Goal: Transaction & Acquisition: Book appointment/travel/reservation

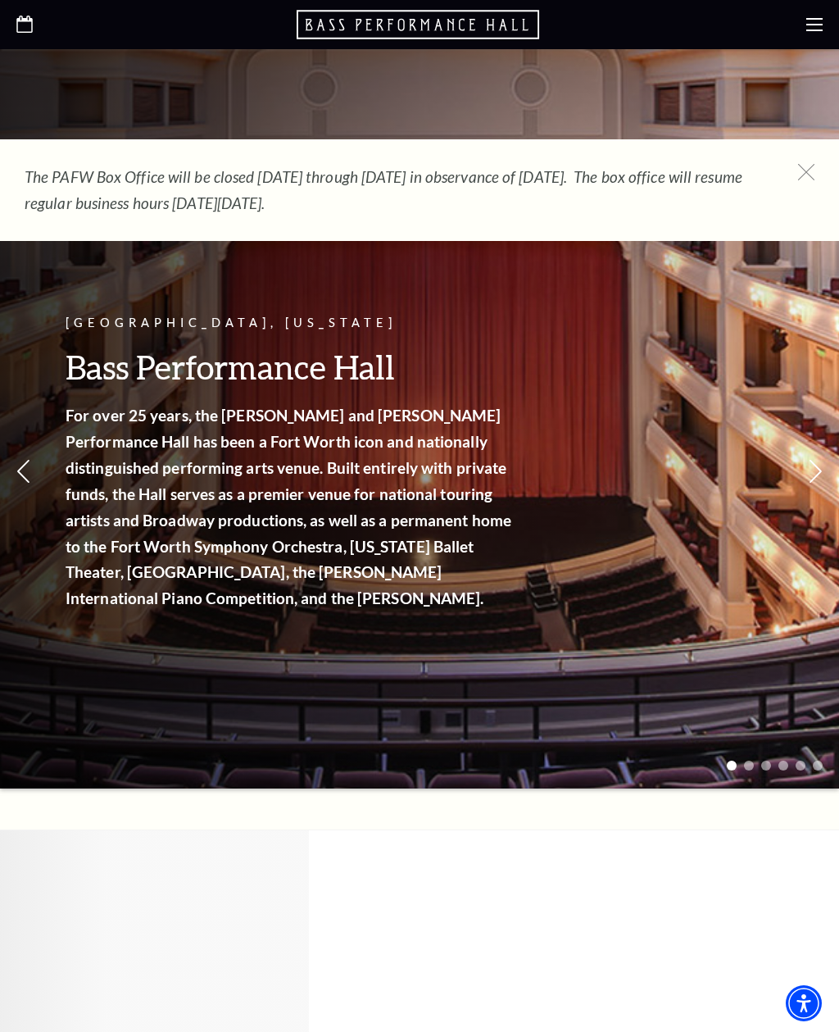
click at [813, 174] on icon at bounding box center [806, 172] width 16 height 16
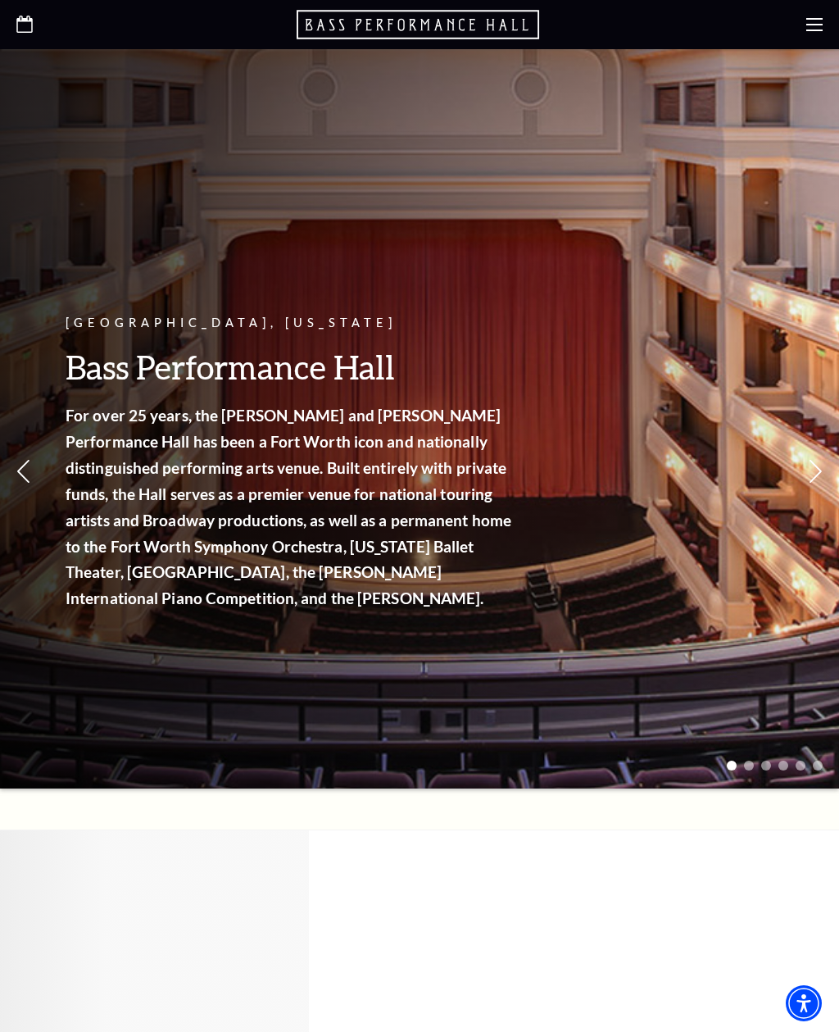
click at [814, 39] on div at bounding box center [419, 24] width 839 height 49
click at [807, 32] on icon at bounding box center [814, 24] width 16 height 16
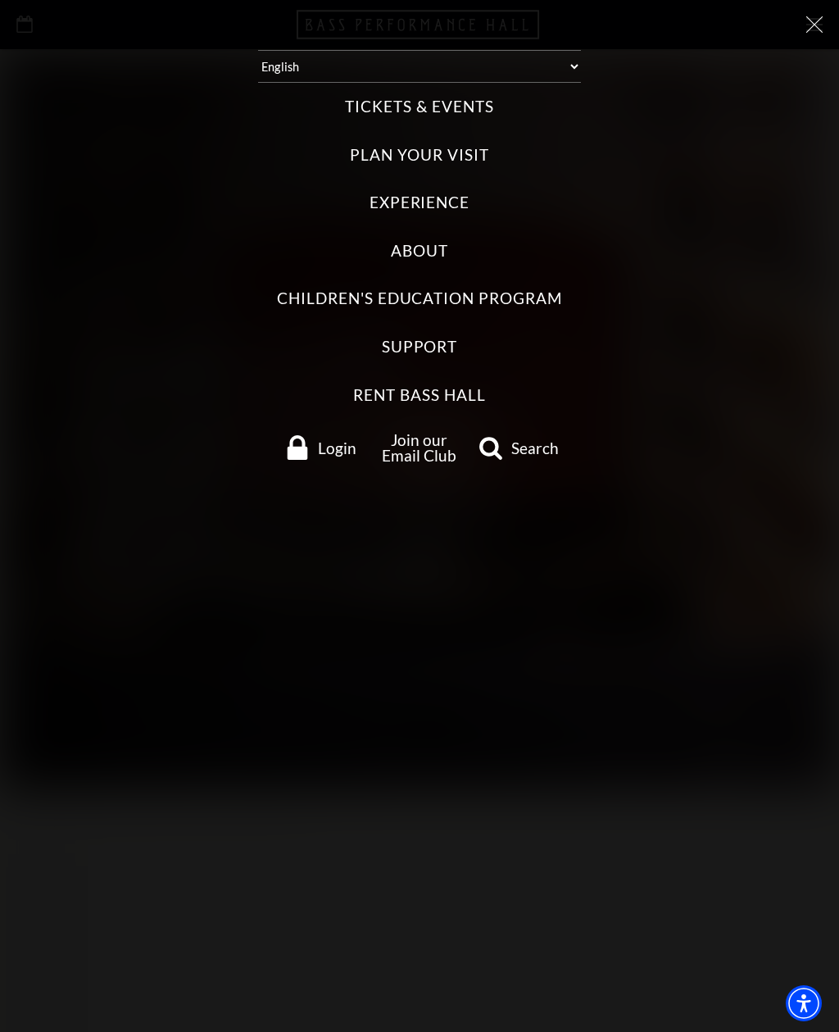
click at [497, 123] on div "Tickets & Events Now On Sale Broadway At The Bass presented by PNC Bank Irwin S…" at bounding box center [419, 279] width 806 height 393
click at [454, 100] on label "Tickets & Events" at bounding box center [419, 107] width 148 height 22
click at [0, 0] on Events "Tickets & Events" at bounding box center [0, 0] width 0 height 0
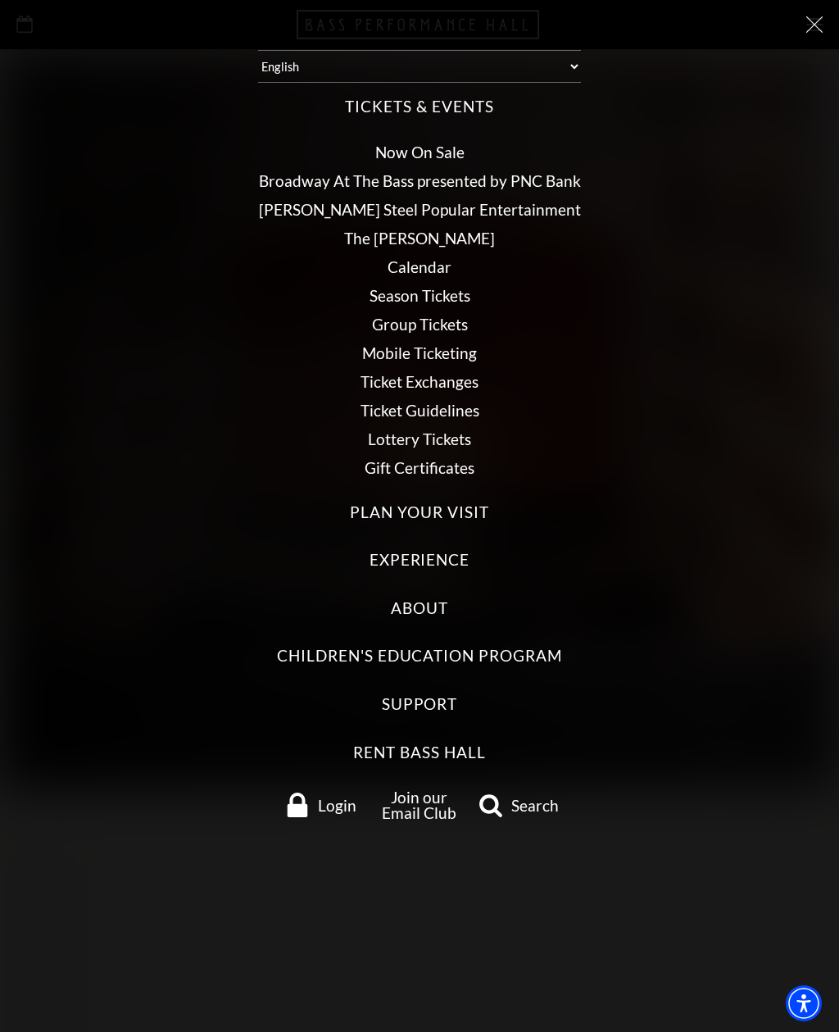
click at [811, 30] on icon at bounding box center [814, 24] width 16 height 16
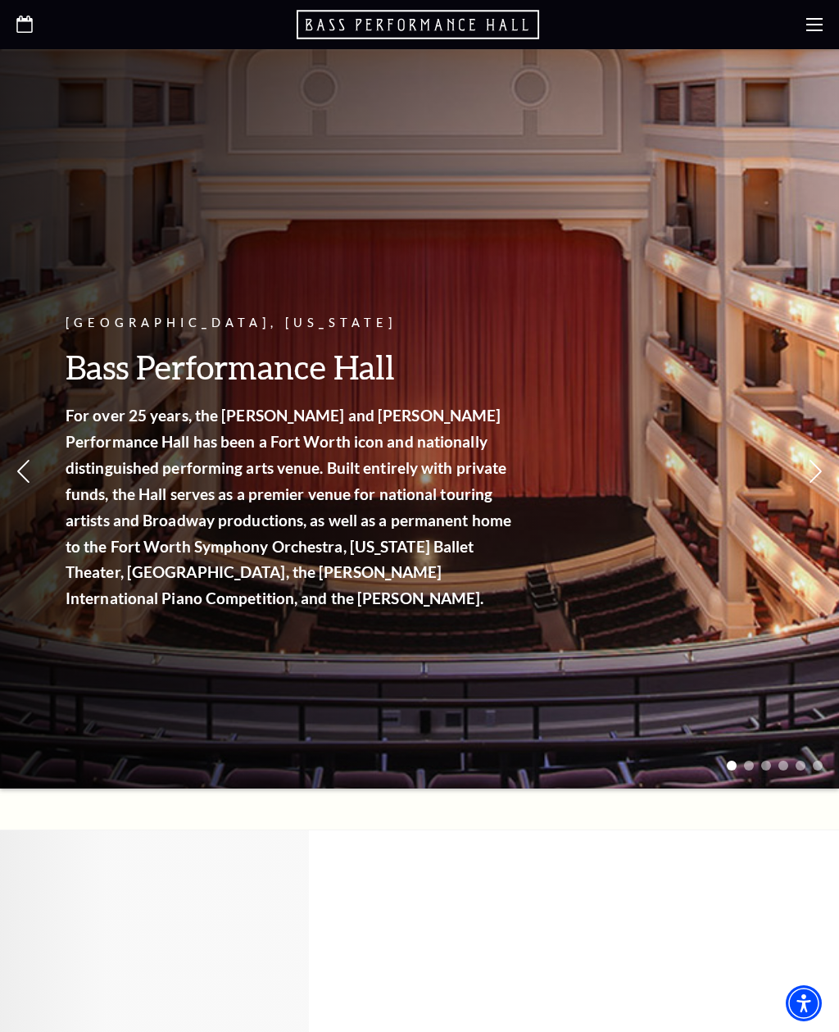
click at [23, 20] on use "Open this option" at bounding box center [24, 24] width 16 height 17
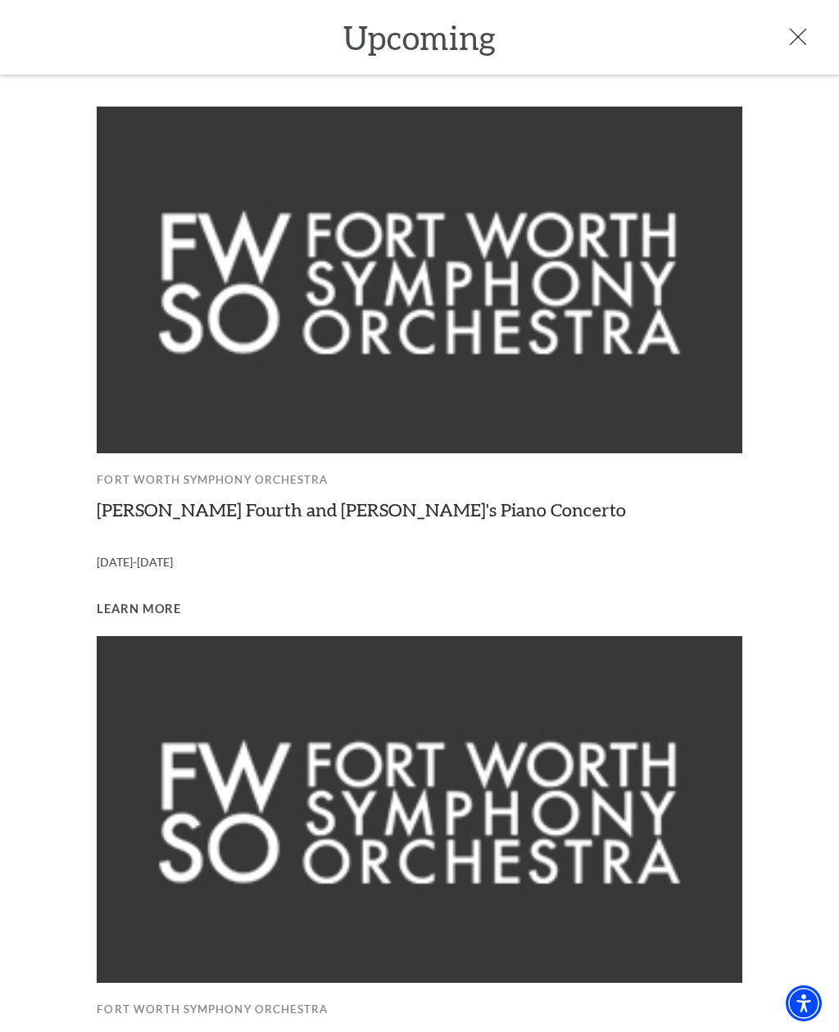
click at [136, 516] on link "[PERSON_NAME] Fourth and [PERSON_NAME]'s Piano Concerto" at bounding box center [361, 509] width 529 height 22
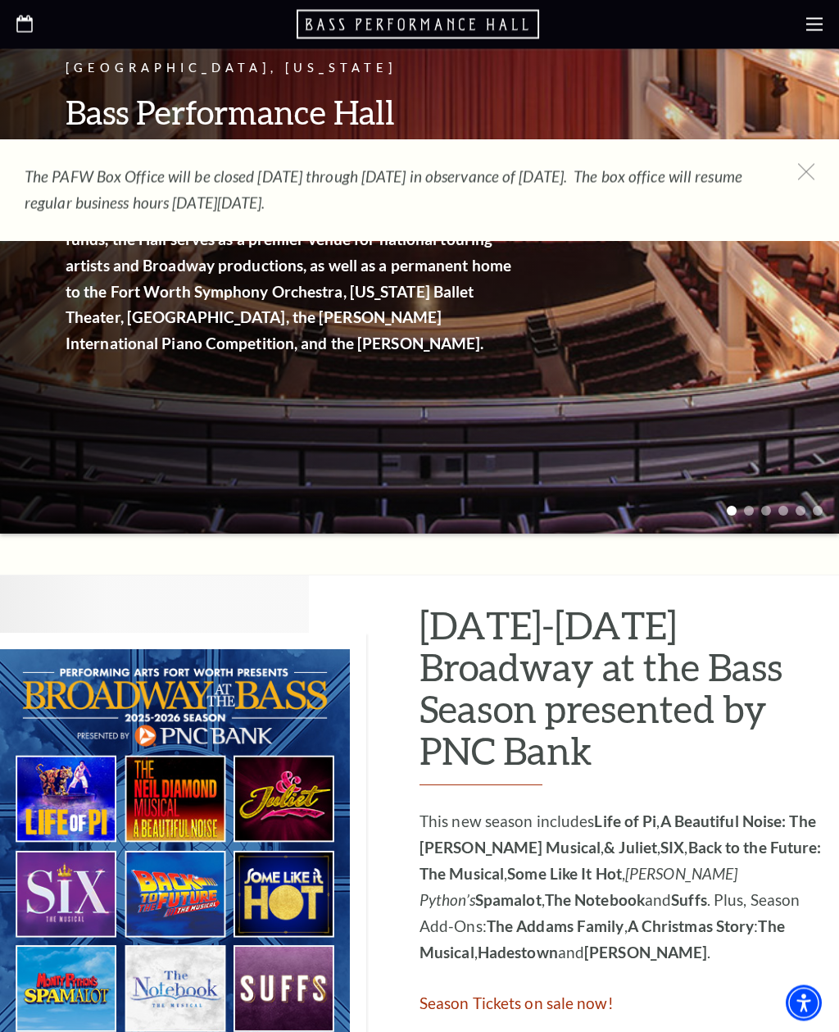
scroll to position [255, 0]
click at [812, 172] on icon at bounding box center [806, 172] width 16 height 16
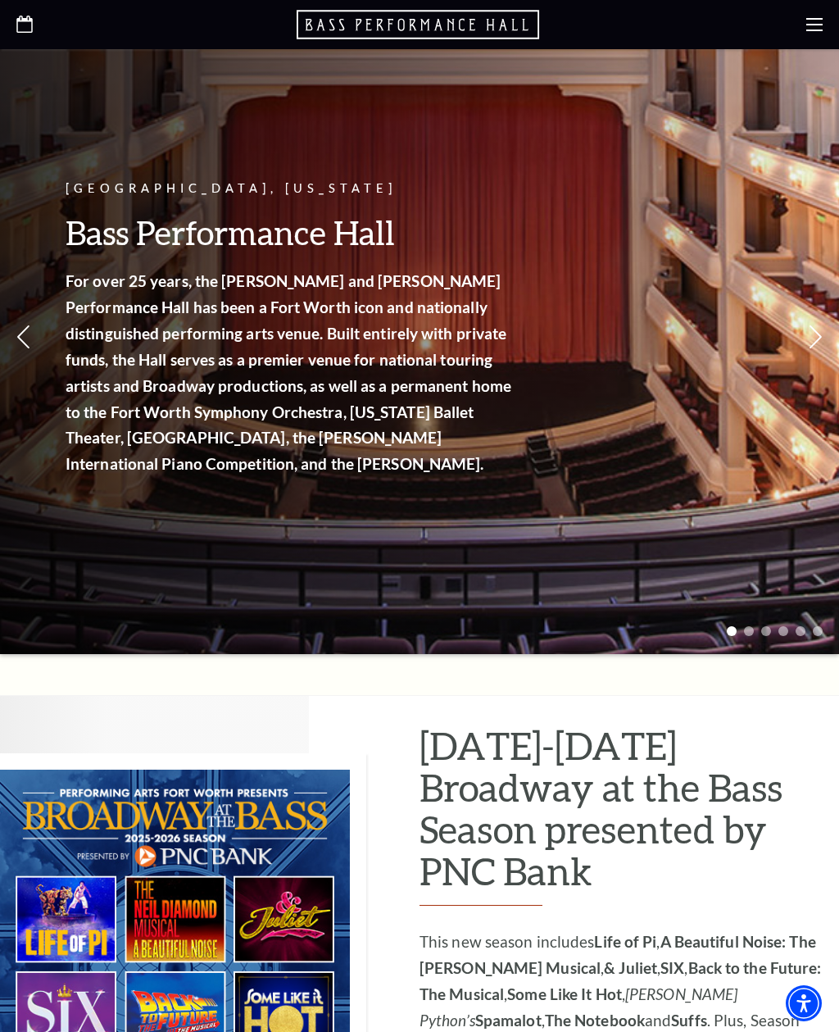
scroll to position [0, 0]
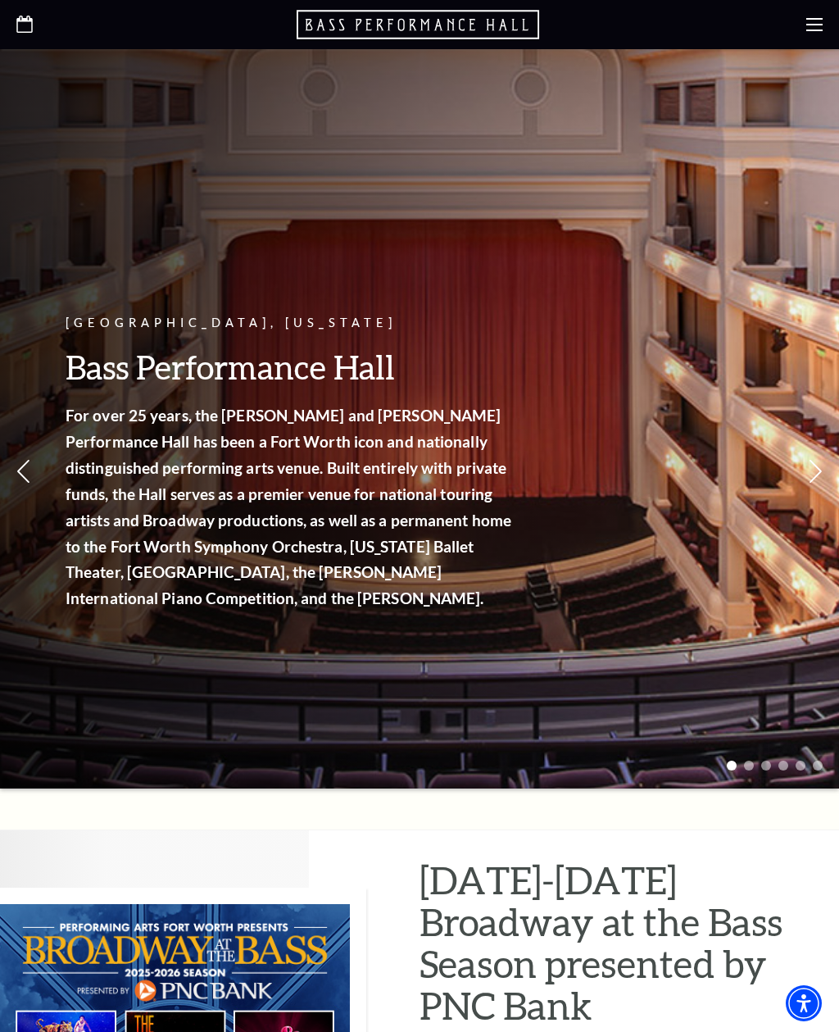
click at [821, 30] on use at bounding box center [814, 24] width 16 height 13
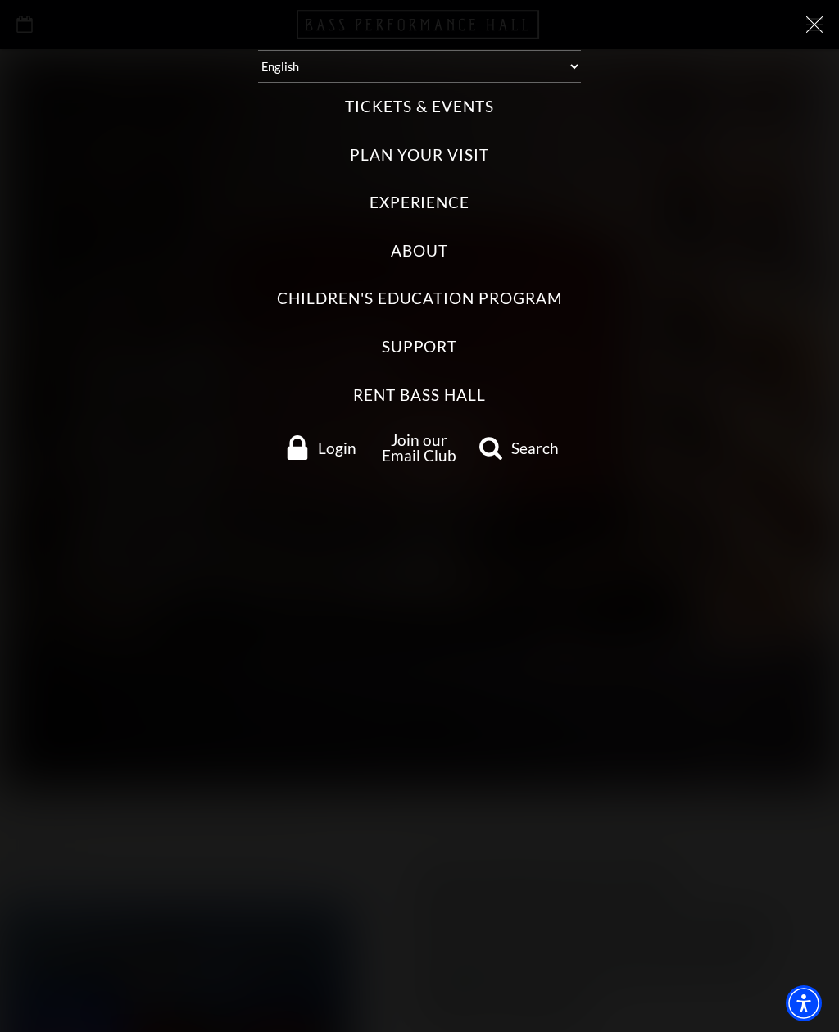
click at [484, 98] on label "Tickets & Events" at bounding box center [419, 107] width 148 height 22
click at [0, 0] on Events "Tickets & Events" at bounding box center [0, 0] width 0 height 0
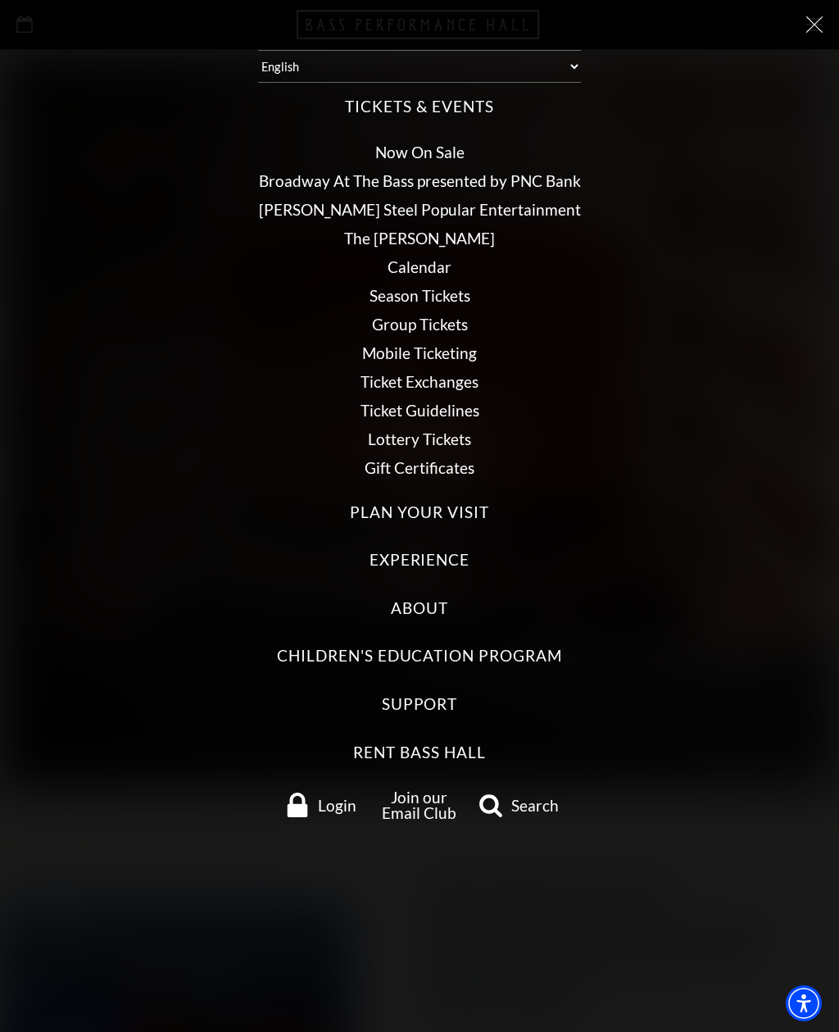
click at [463, 143] on link "Now On Sale" at bounding box center [419, 152] width 89 height 19
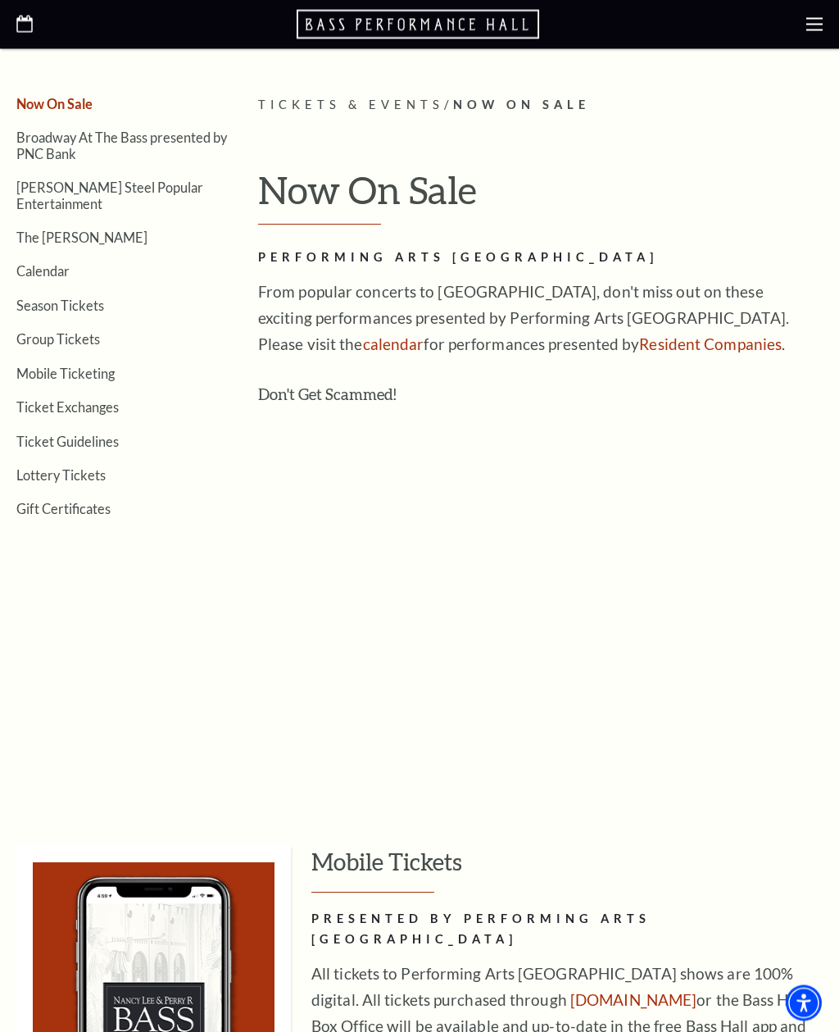
scroll to position [313, 0]
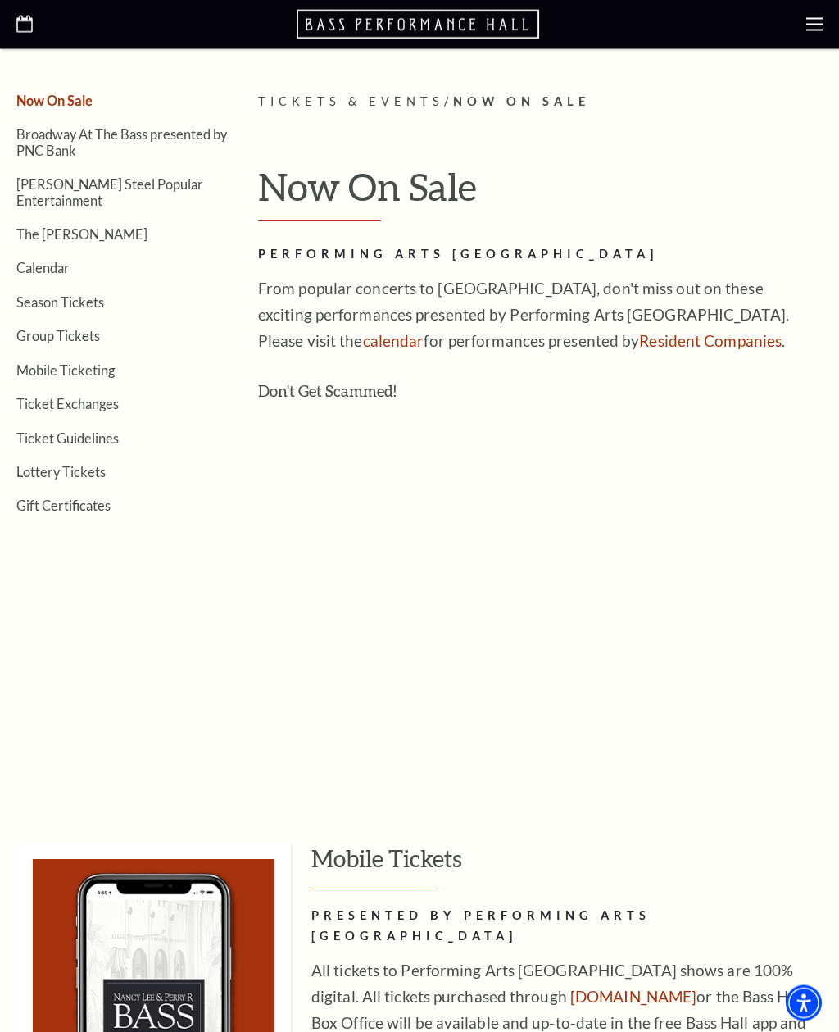
click at [45, 261] on link "Calendar" at bounding box center [42, 269] width 53 height 16
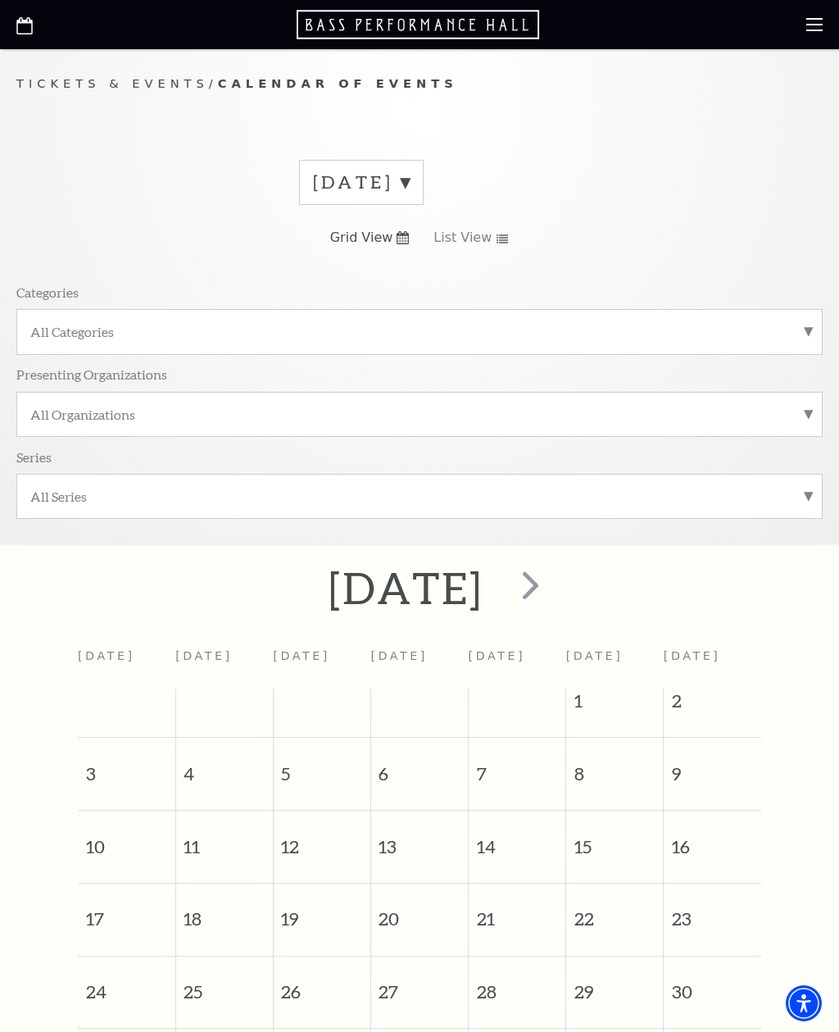
click at [554, 595] on span "next" at bounding box center [530, 584] width 47 height 47
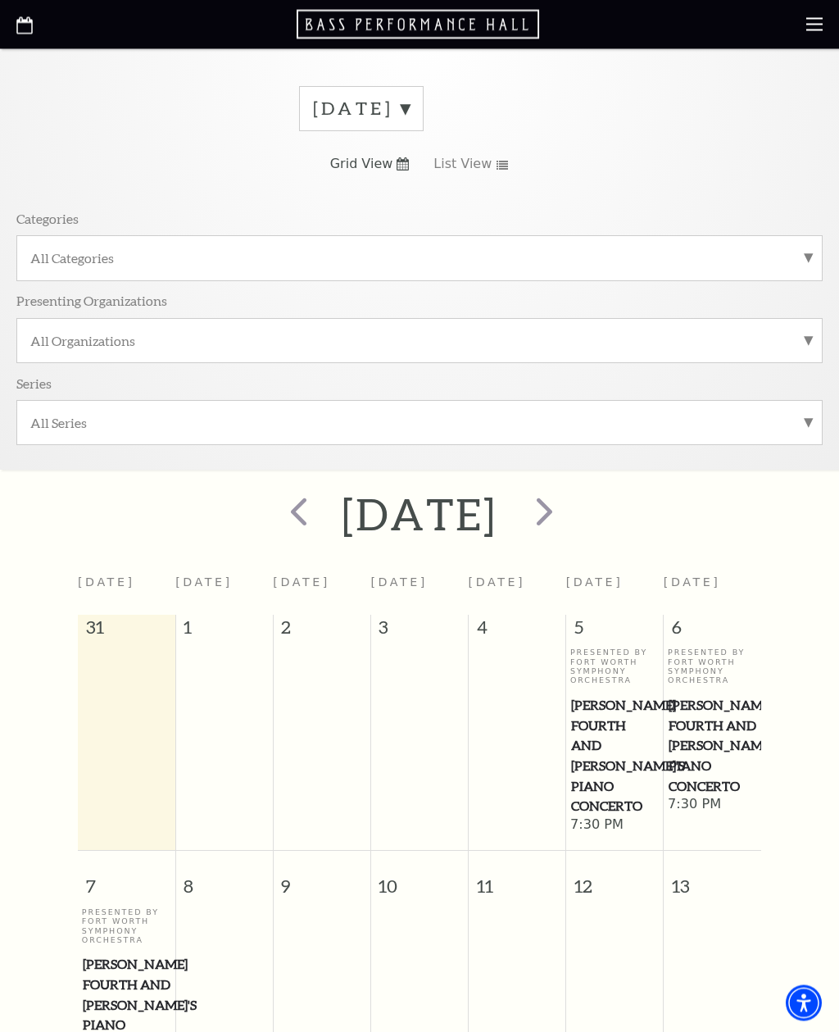
scroll to position [74, 0]
click at [599, 743] on span "[PERSON_NAME] Fourth and [PERSON_NAME]'s Piano Concerto" at bounding box center [615, 755] width 88 height 121
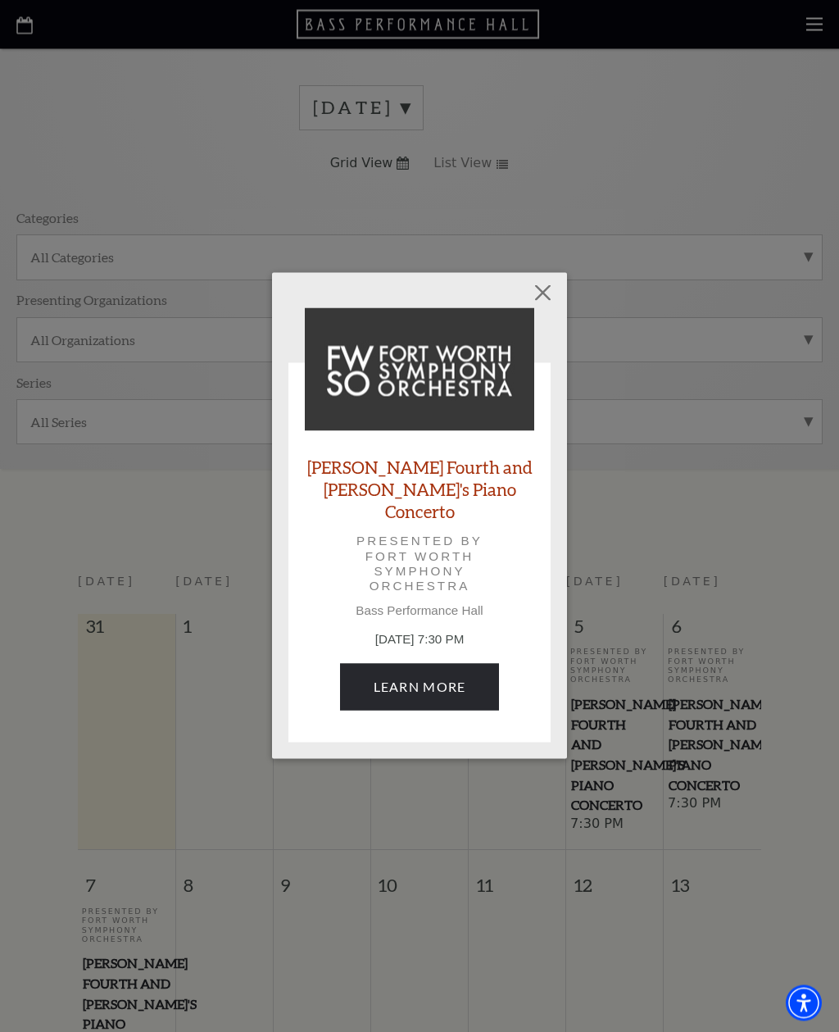
scroll to position [75, 0]
click at [350, 492] on link "[PERSON_NAME] Fourth and [PERSON_NAME]'s Piano Concerto" at bounding box center [419, 489] width 229 height 67
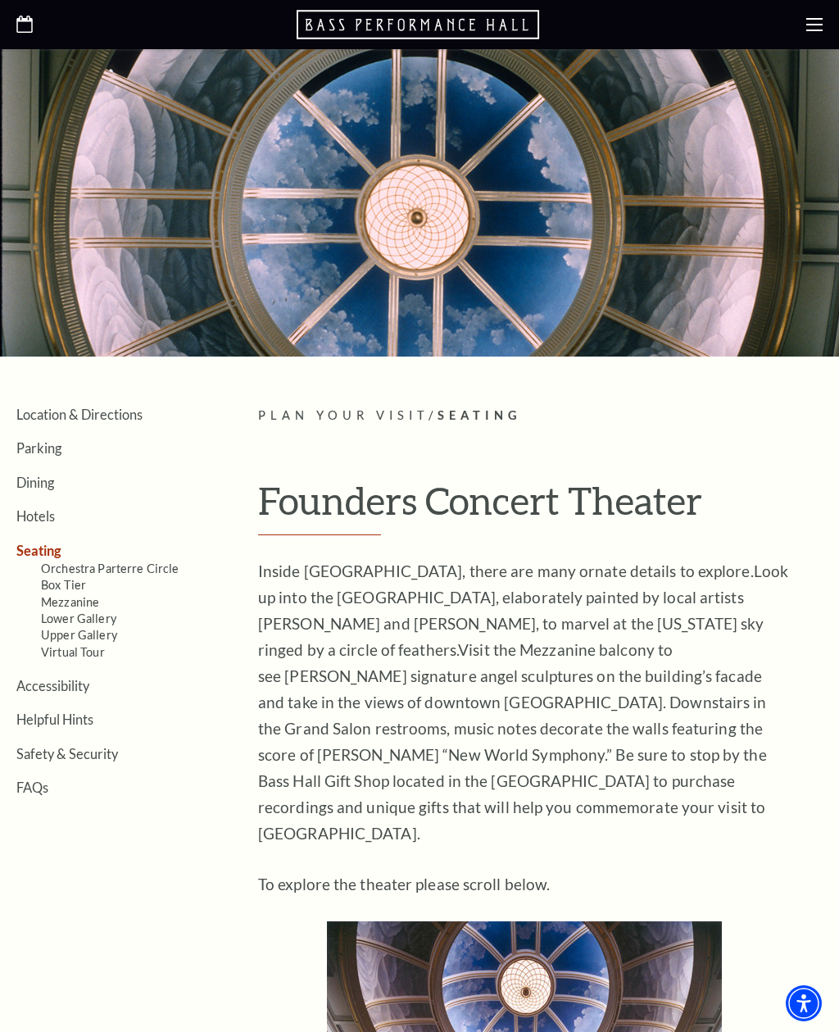
click at [89, 601] on link "Mezzanine" at bounding box center [70, 602] width 58 height 14
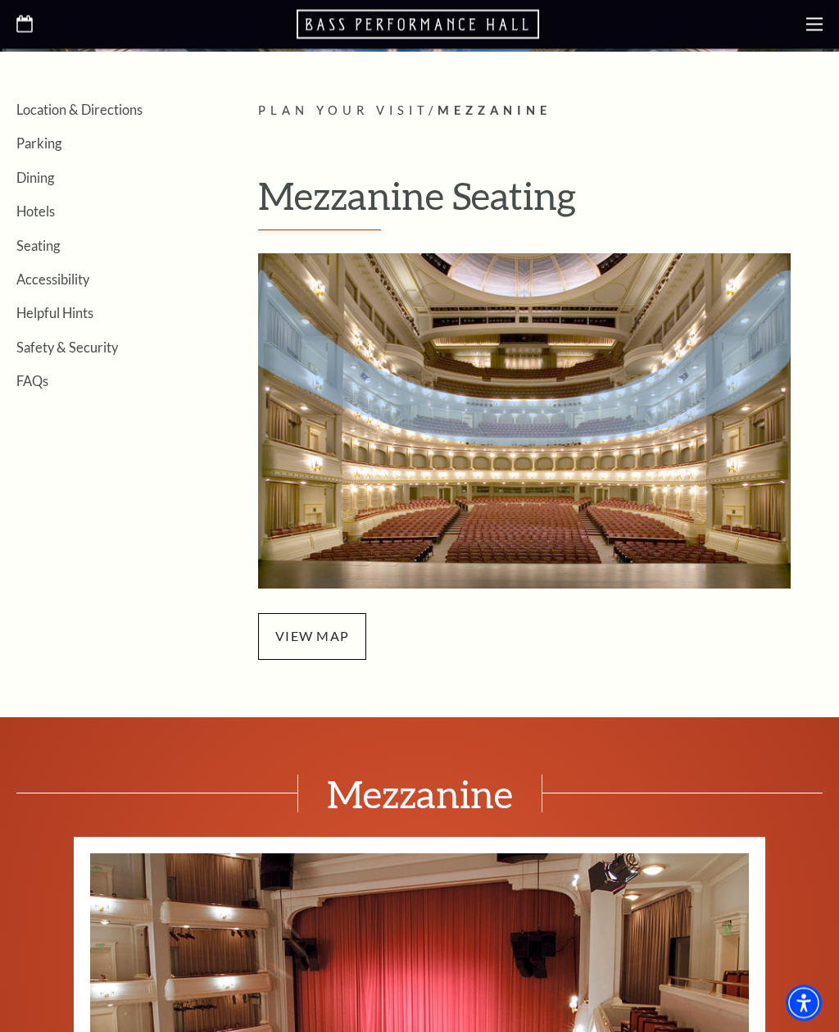
scroll to position [305, 0]
click at [341, 646] on span "view map" at bounding box center [312, 636] width 108 height 46
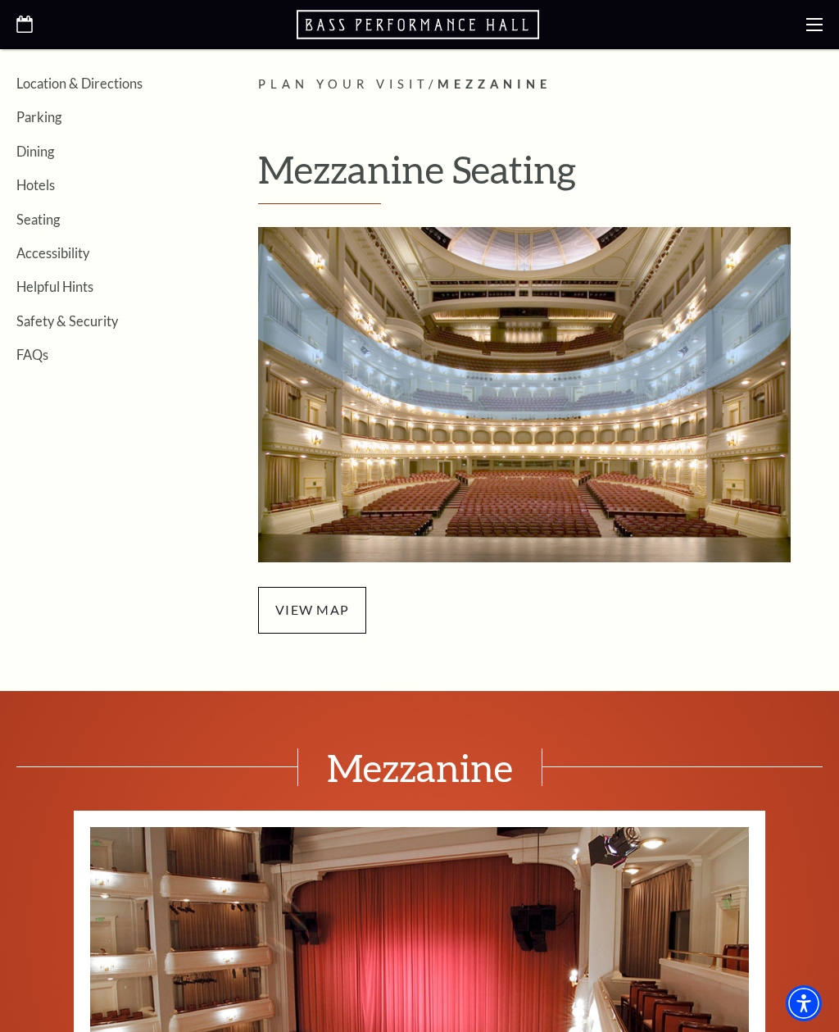
click at [344, 593] on span "view map" at bounding box center [312, 610] width 108 height 46
